Goal: Information Seeking & Learning: Understand process/instructions

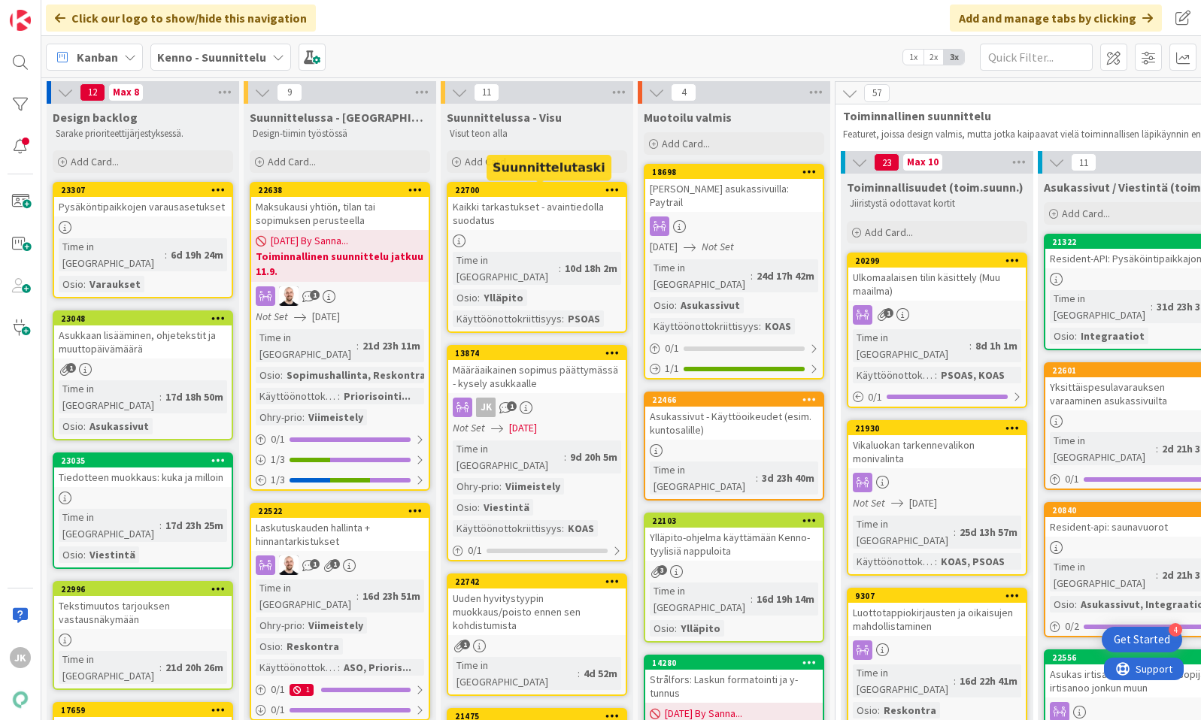
click at [535, 208] on div "Kaikki tarkastukset - avaintiedolla suodatus" at bounding box center [536, 213] width 177 height 33
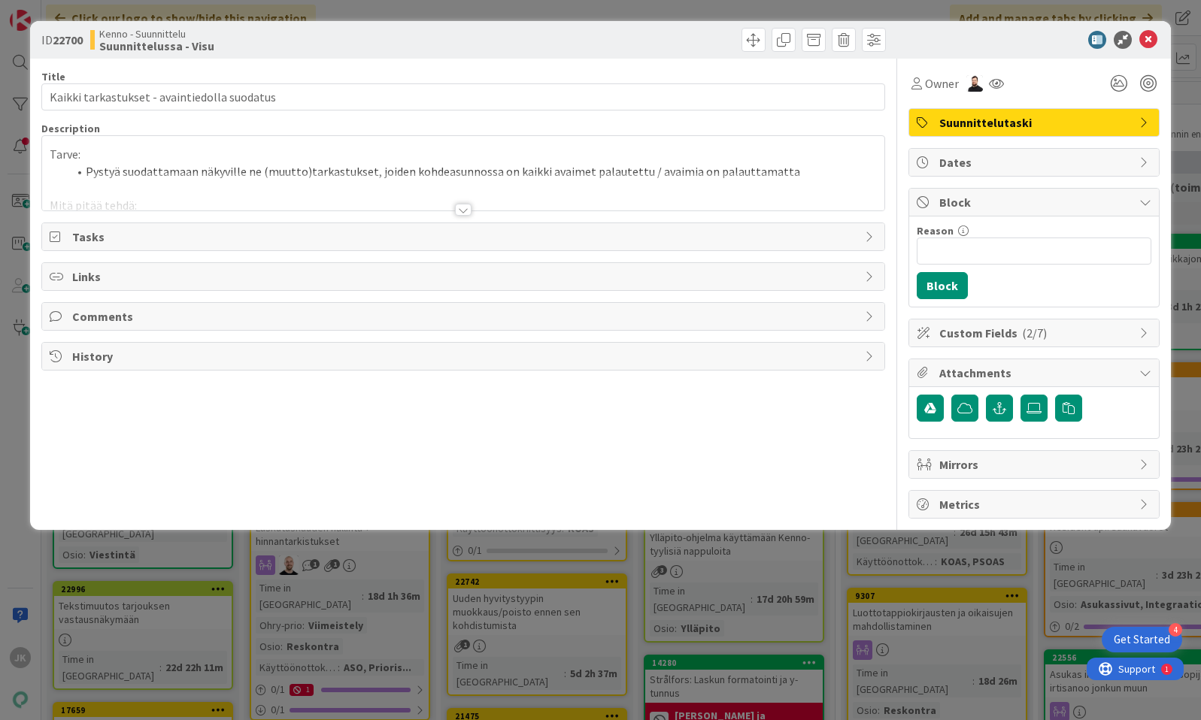
click at [464, 210] on div at bounding box center [463, 210] width 17 height 12
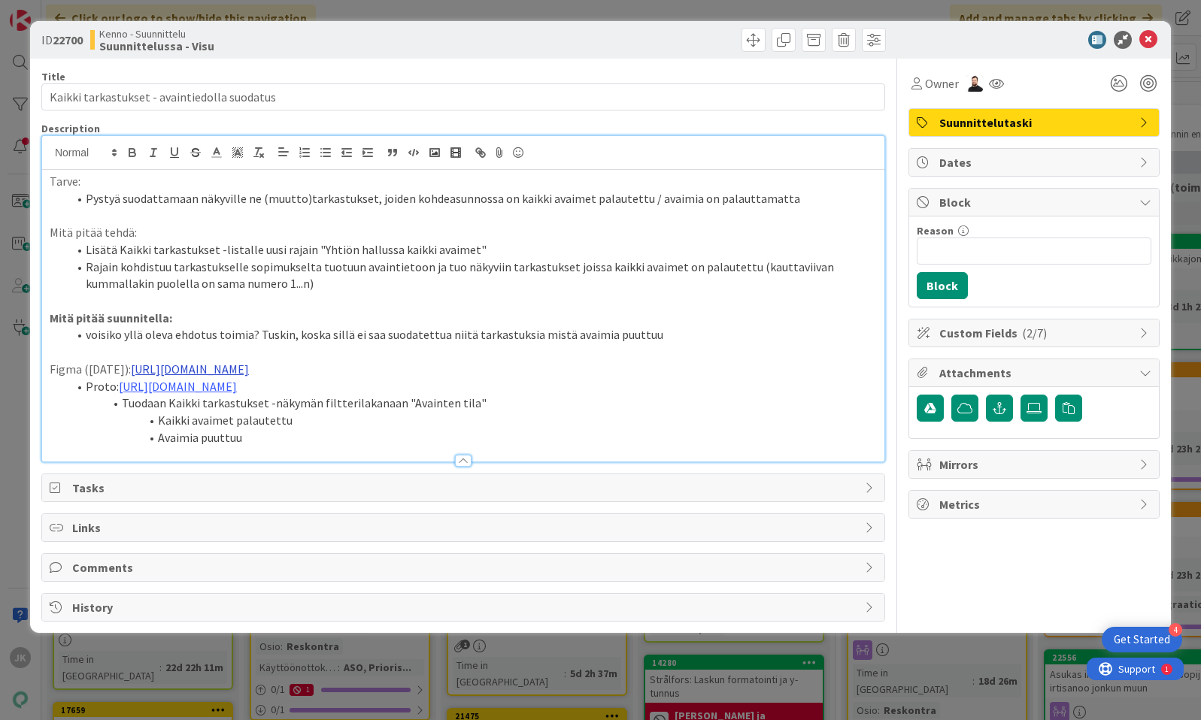
click at [249, 375] on link "[URL][DOMAIN_NAME]" at bounding box center [190, 369] width 118 height 15
click at [381, 416] on link "[URL][DOMAIN_NAME]" at bounding box center [362, 416] width 103 height 20
click at [293, 336] on li "voisiko yllä oleva ehdotus toimia? Tuskin, koska sillä ei saa suodatettua niitä…" at bounding box center [472, 334] width 809 height 17
click at [237, 394] on link "[URL][DOMAIN_NAME]" at bounding box center [178, 386] width 118 height 15
click at [409, 453] on link "[URL][DOMAIN_NAME]" at bounding box center [417, 450] width 103 height 20
